Goal: Find specific page/section: Find specific page/section

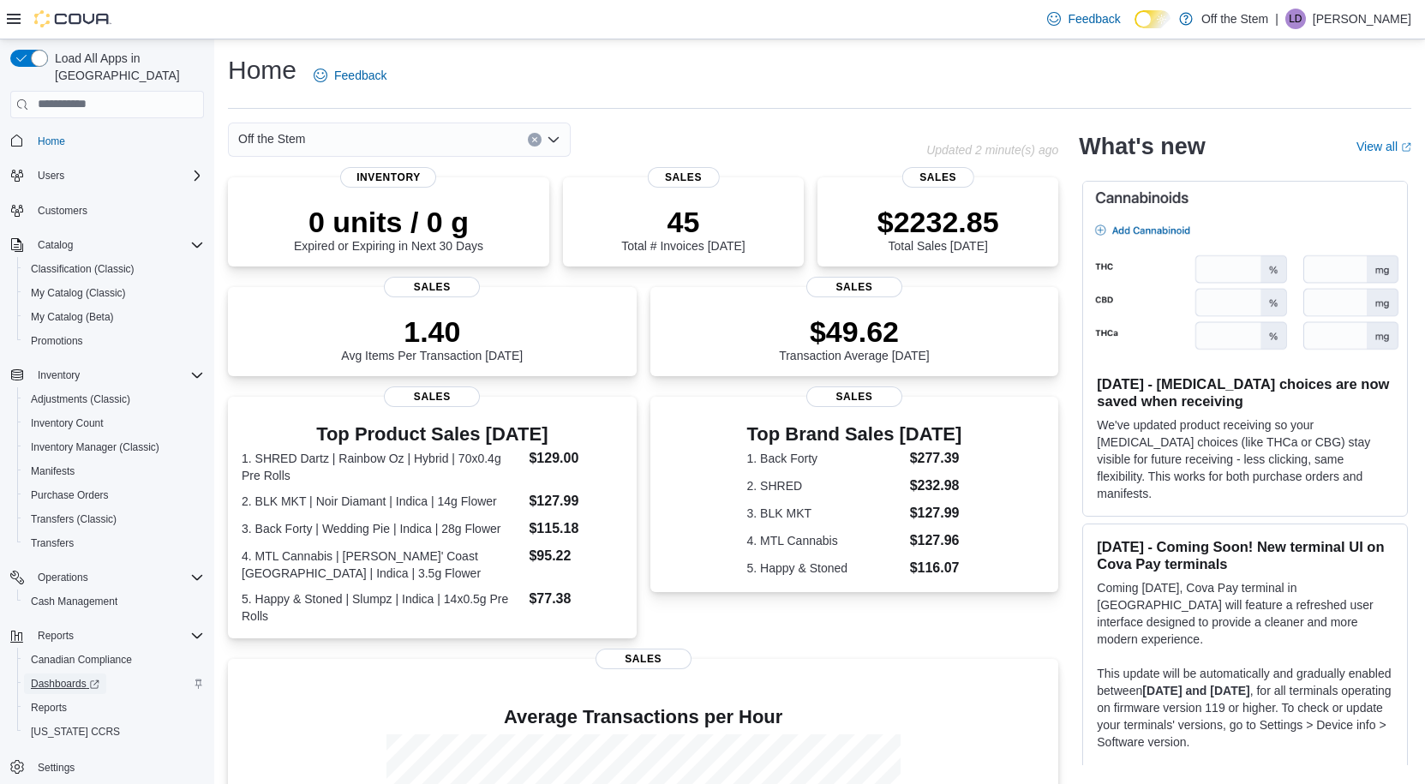
click at [71, 673] on span "Dashboards" at bounding box center [65, 683] width 69 height 21
